Goal: Task Accomplishment & Management: Manage account settings

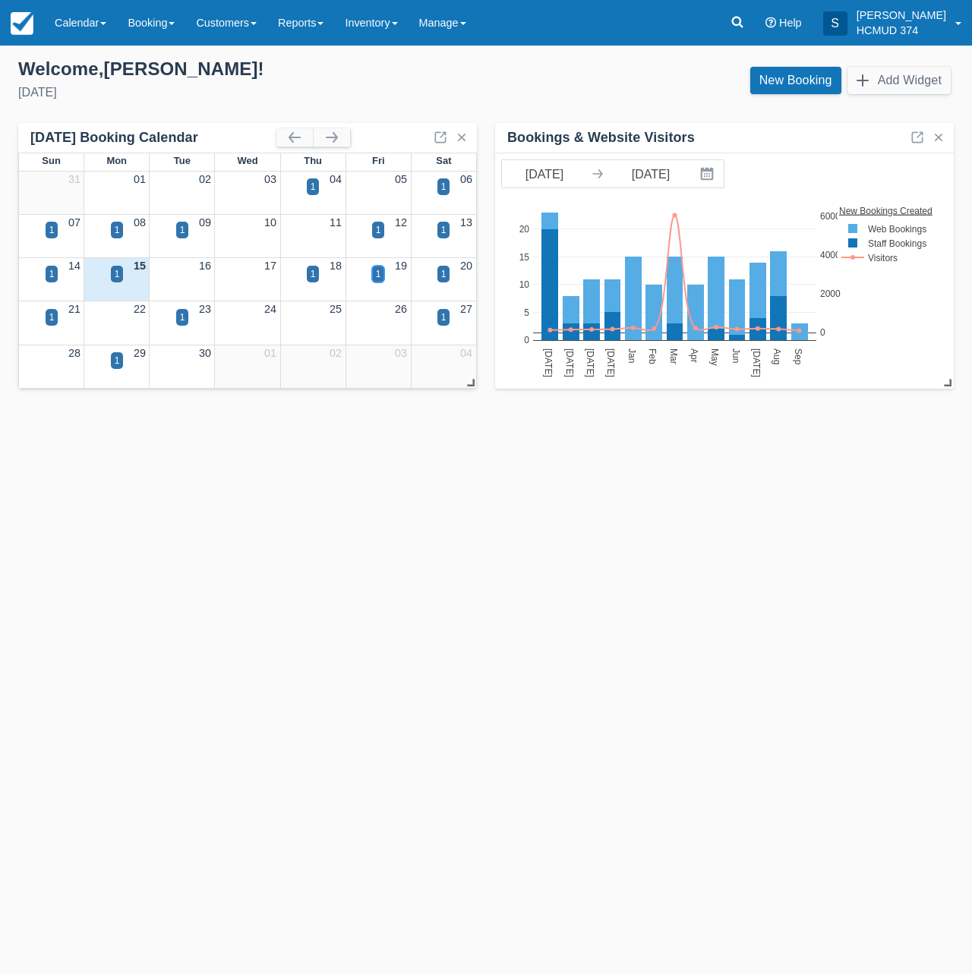
click at [377, 277] on div "1" at bounding box center [378, 274] width 5 height 14
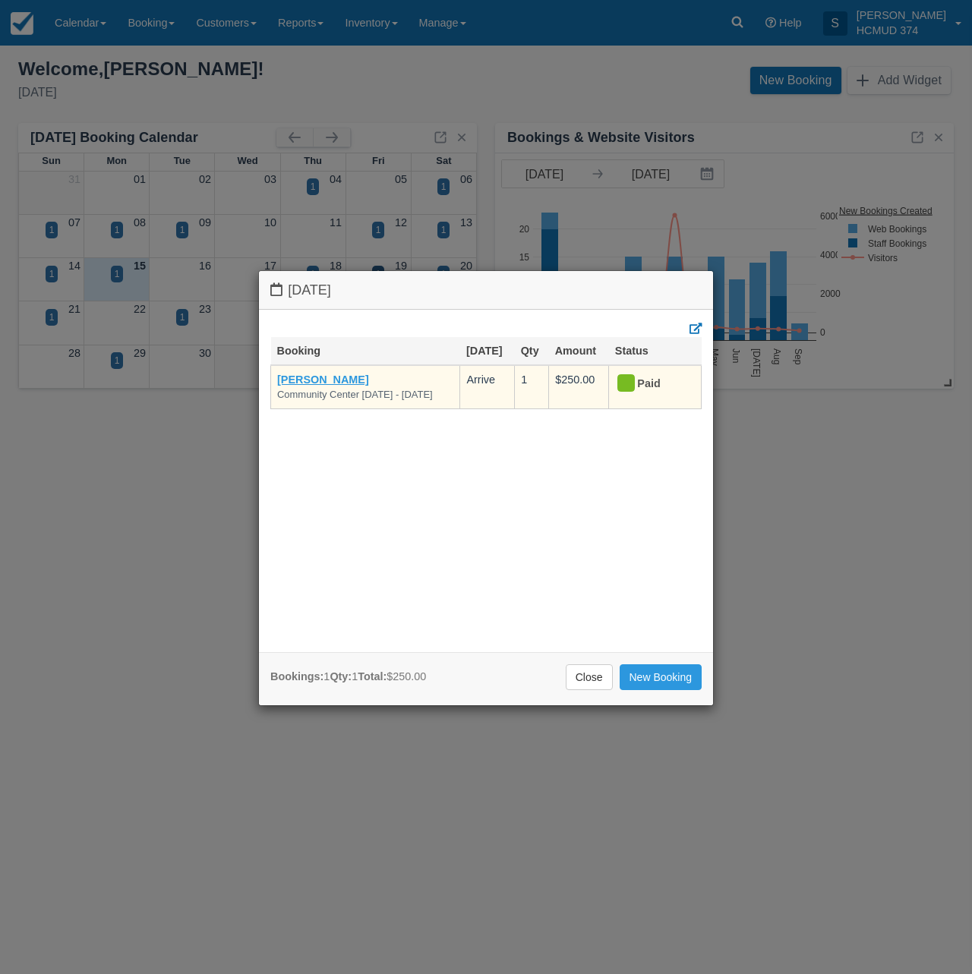
click at [318, 381] on link "[PERSON_NAME]" at bounding box center [323, 380] width 92 height 12
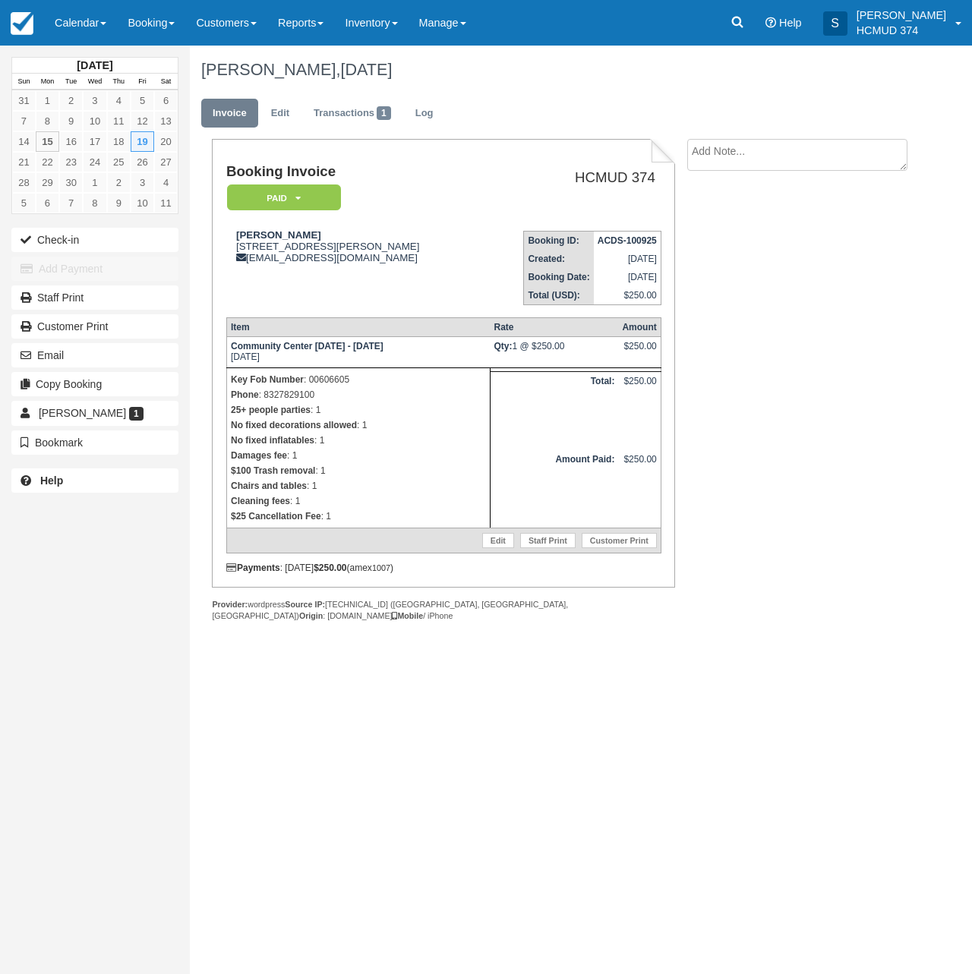
click at [281, 194] on em "Paid" at bounding box center [284, 197] width 114 height 27
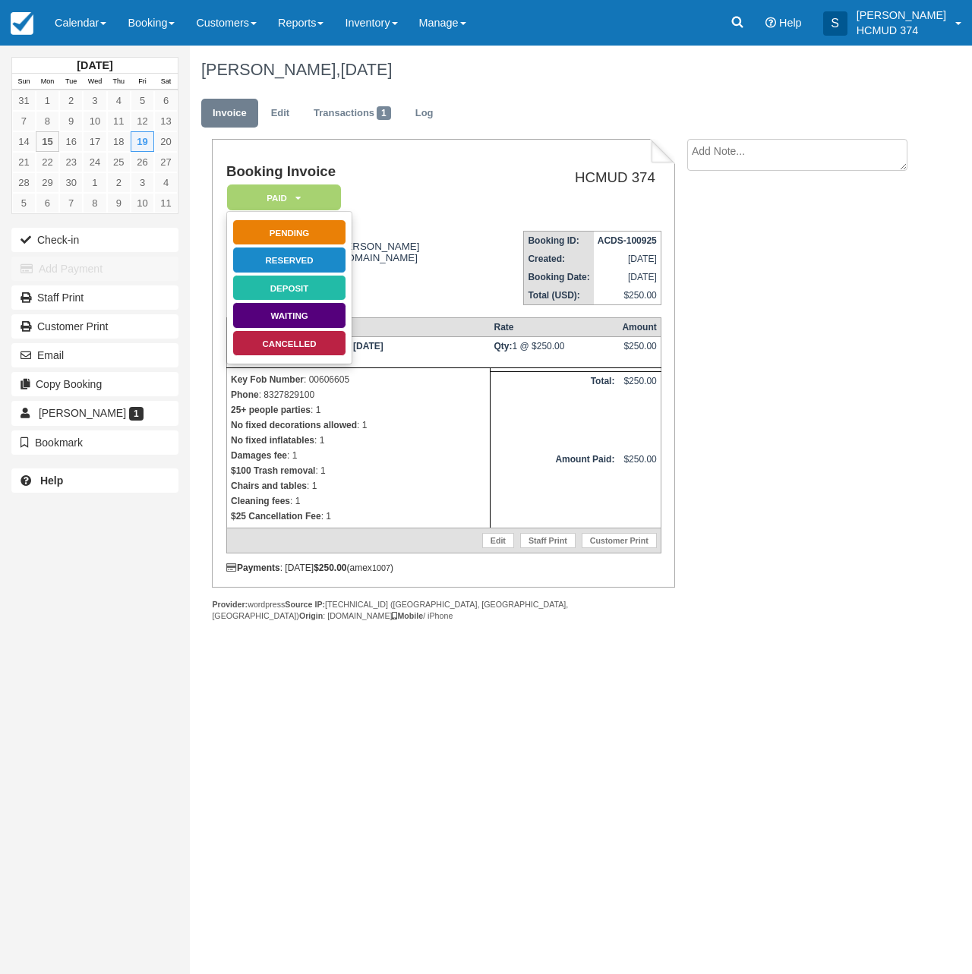
drag, startPoint x: 293, startPoint y: 340, endPoint x: 302, endPoint y: 366, distance: 27.4
click at [293, 340] on link "Cancelled" at bounding box center [289, 343] width 114 height 27
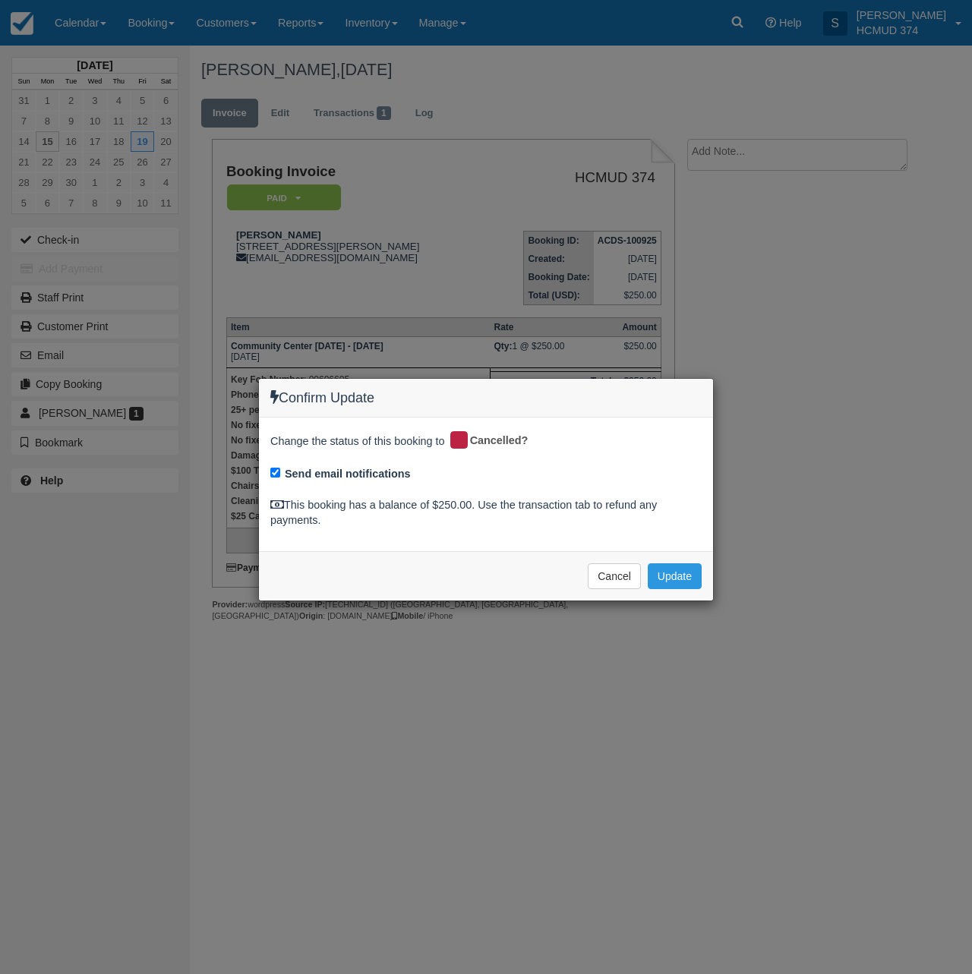
drag, startPoint x: 324, startPoint y: 465, endPoint x: 433, endPoint y: 487, distance: 110.6
click at [324, 466] on label "Send email notifications" at bounding box center [348, 474] width 126 height 16
click at [280, 468] on input "Send email notifications" at bounding box center [275, 473] width 10 height 10
checkbox input "false"
drag, startPoint x: 683, startPoint y: 575, endPoint x: 563, endPoint y: 377, distance: 231.4
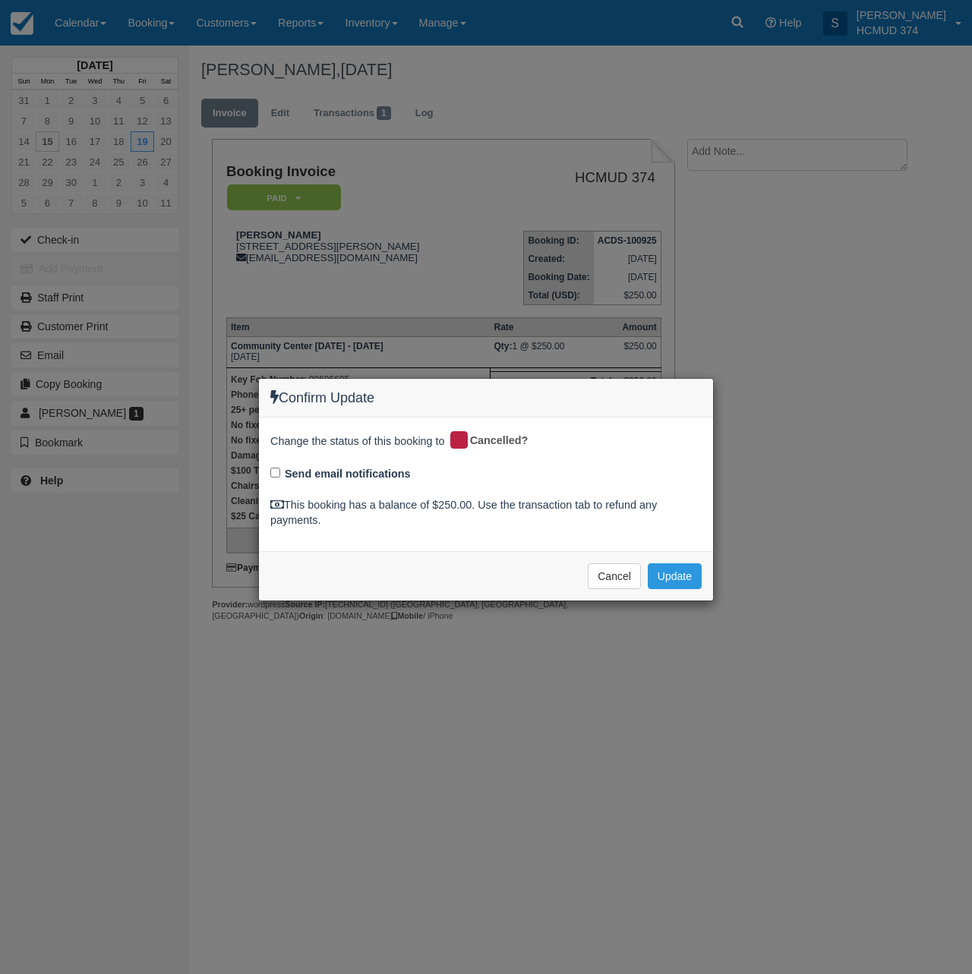
click at [683, 575] on button "Update" at bounding box center [675, 576] width 54 height 26
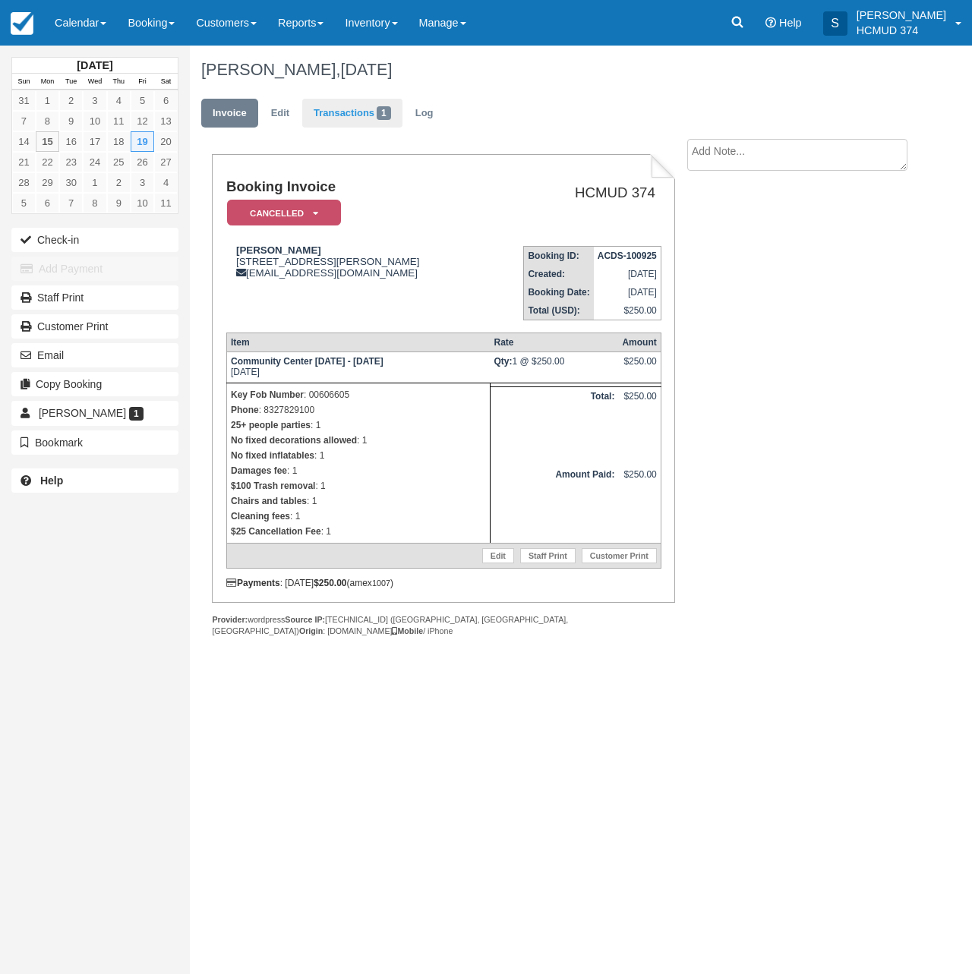
click at [377, 118] on link "Transactions 1" at bounding box center [352, 114] width 100 height 30
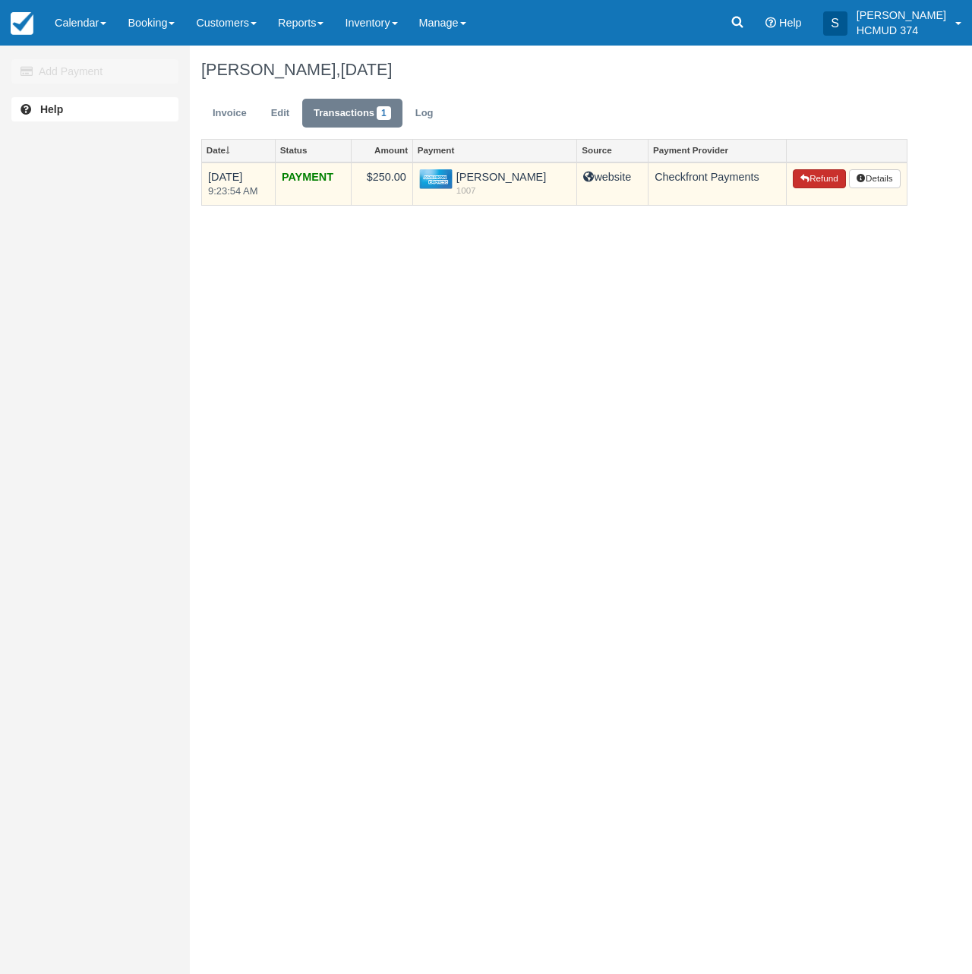
click at [816, 181] on button "Refund" at bounding box center [819, 179] width 53 height 20
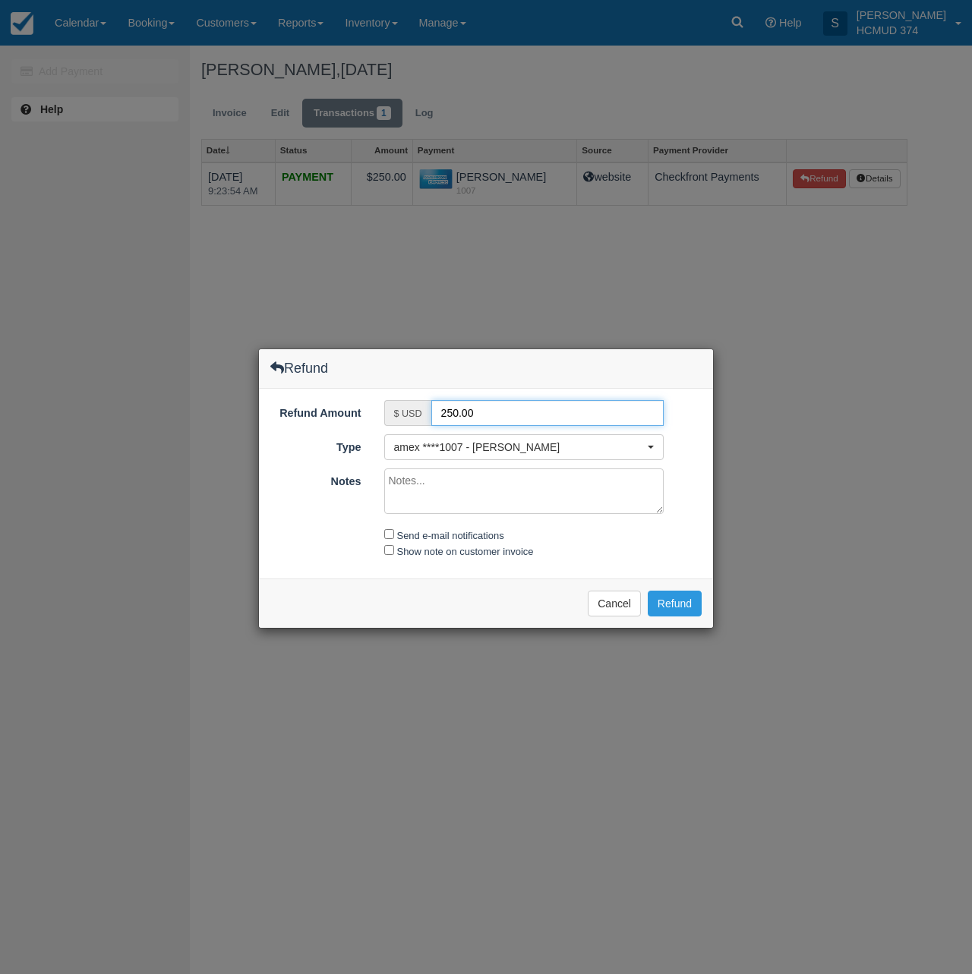
drag, startPoint x: 457, startPoint y: 415, endPoint x: 447, endPoint y: 418, distance: 10.6
click at [447, 418] on input "250.00" at bounding box center [547, 413] width 233 height 26
type input "225.00"
click at [533, 494] on textarea "Notes" at bounding box center [524, 491] width 280 height 46
click at [678, 604] on button "Refund" at bounding box center [675, 604] width 54 height 26
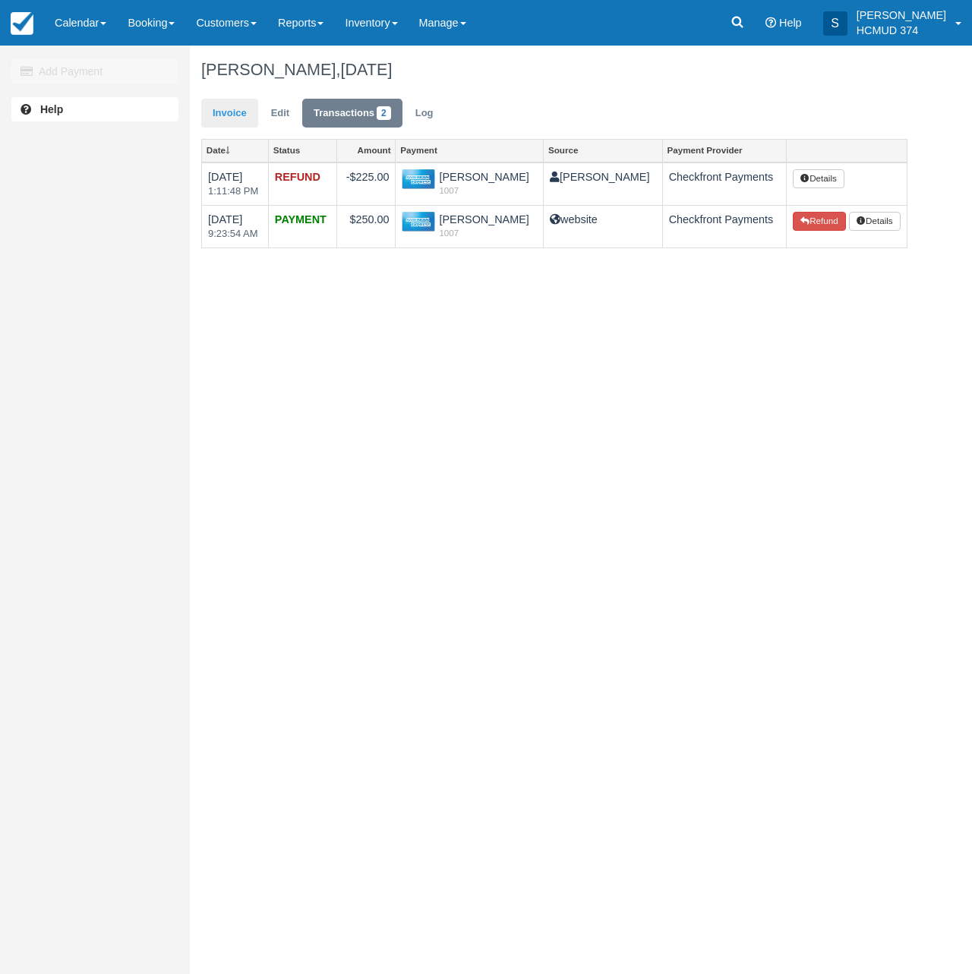
click at [240, 122] on link "Invoice" at bounding box center [229, 114] width 57 height 30
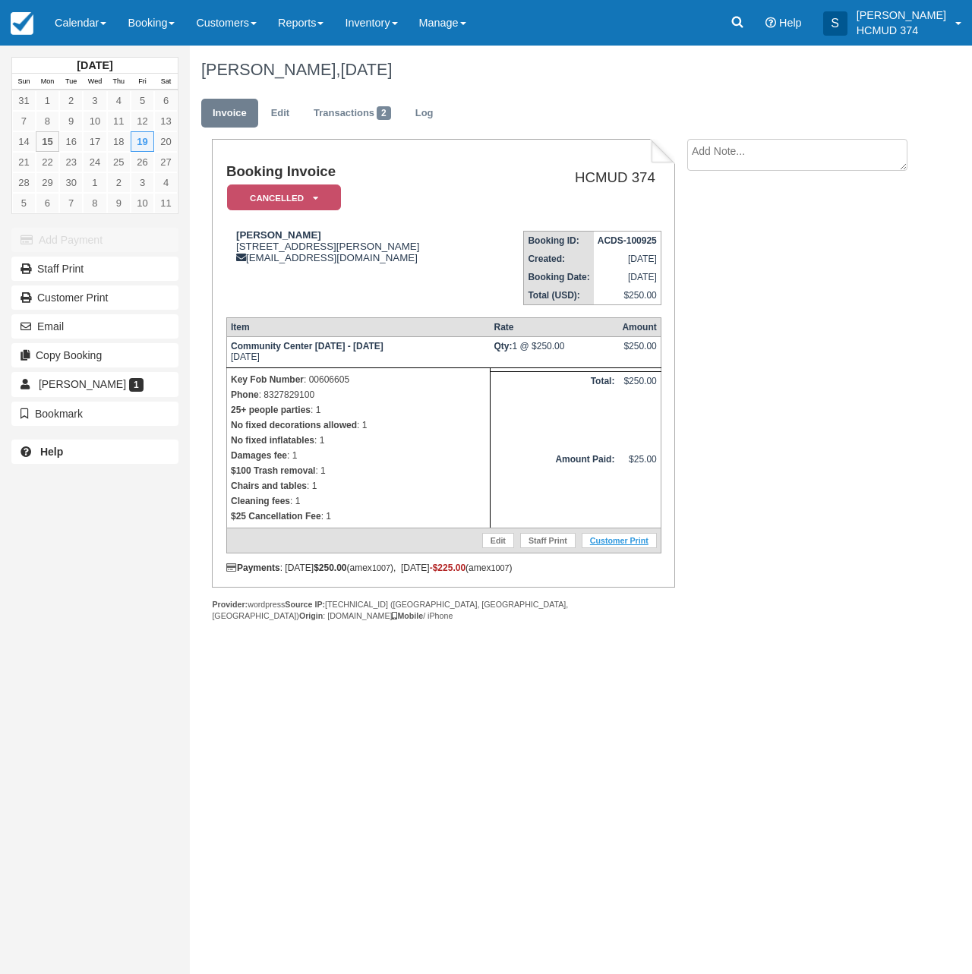
click at [611, 548] on link "Customer Print" at bounding box center [619, 540] width 75 height 15
drag, startPoint x: 24, startPoint y: 20, endPoint x: 11, endPoint y: 49, distance: 30.9
click at [24, 20] on img at bounding box center [22, 23] width 23 height 23
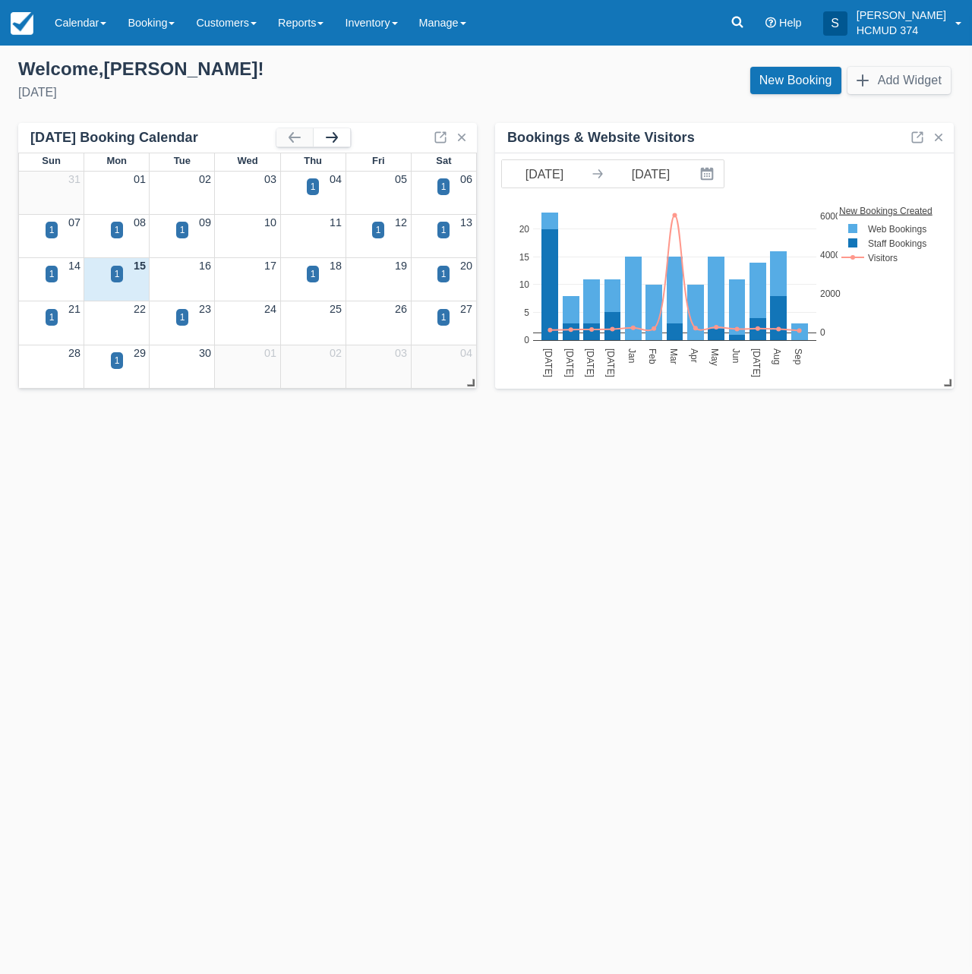
click at [331, 140] on button "button" at bounding box center [332, 137] width 36 height 18
